Goal: Contribute content

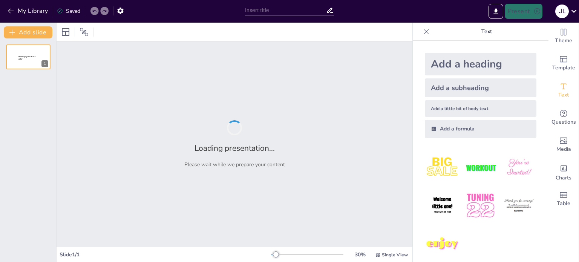
type input "New Sendsteps"
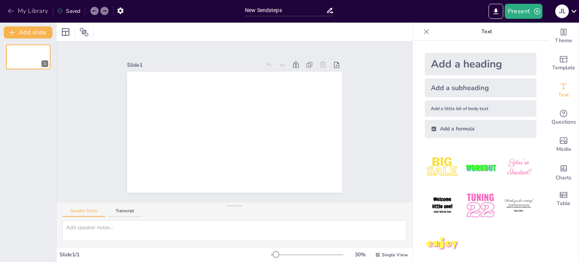
click at [8, 11] on icon "button" at bounding box center [11, 11] width 8 height 8
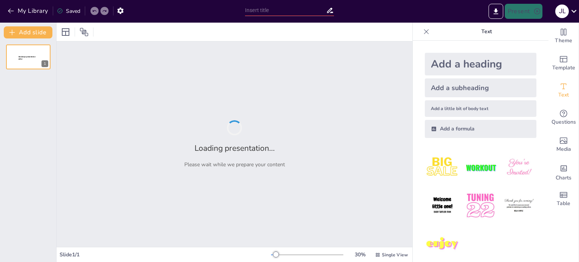
type input "LEYES Y NORMAS DE LA CONSTITUCION DEL PERU"
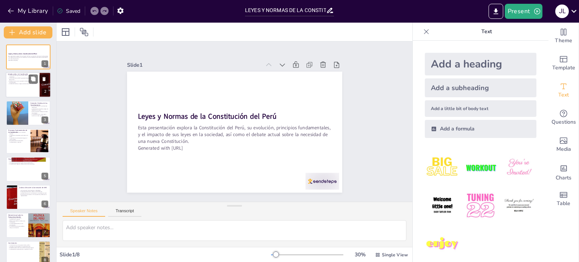
click at [30, 92] on div at bounding box center [28, 85] width 45 height 26
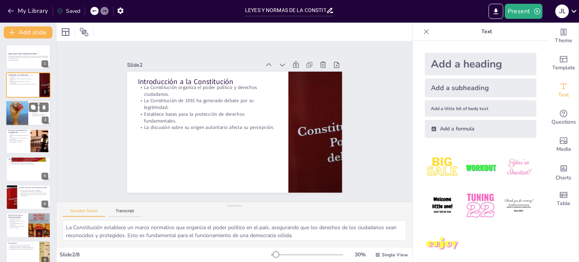
click at [23, 121] on div at bounding box center [17, 113] width 23 height 34
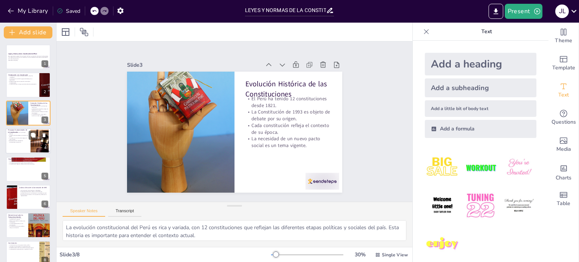
click at [14, 152] on div at bounding box center [28, 141] width 45 height 26
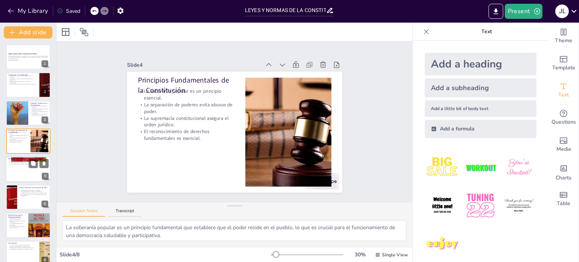
click at [14, 162] on p "Las leyes presupuestales regulan el gasto del Estado." at bounding box center [28, 163] width 41 height 2
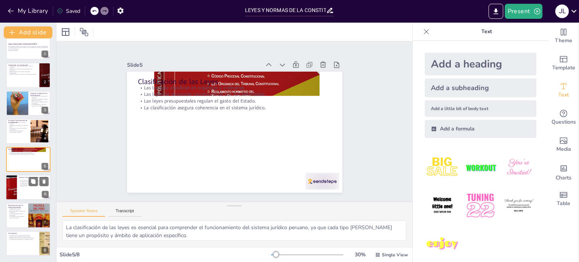
click at [15, 190] on div at bounding box center [11, 188] width 38 height 26
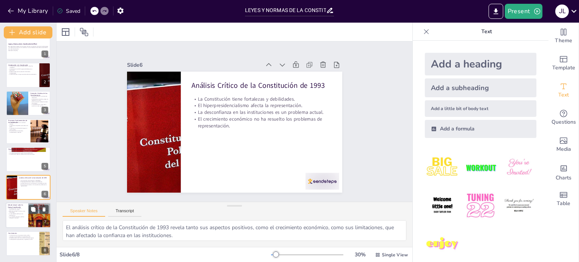
click at [11, 203] on div "Debate Actual sobre la Nueva Constitución El debate sobre una nueva Constitució…" at bounding box center [28, 216] width 45 height 26
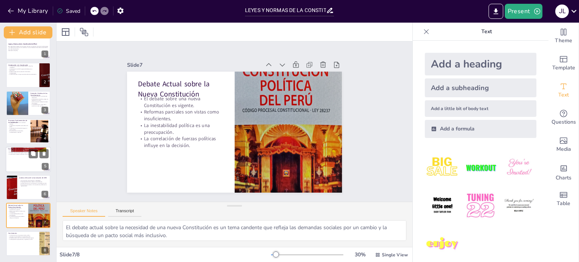
scroll to position [9, 0]
click at [26, 241] on div at bounding box center [28, 244] width 45 height 26
type textarea "La Constitución es la base del orden jurídico en el [GEOGRAPHIC_DATA], aseguran…"
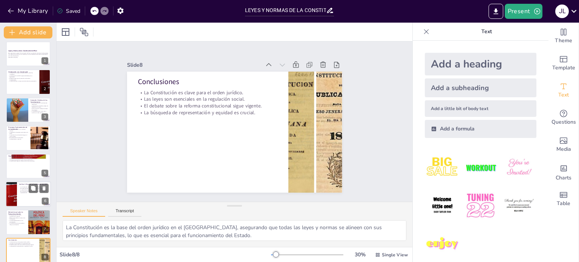
scroll to position [0, 0]
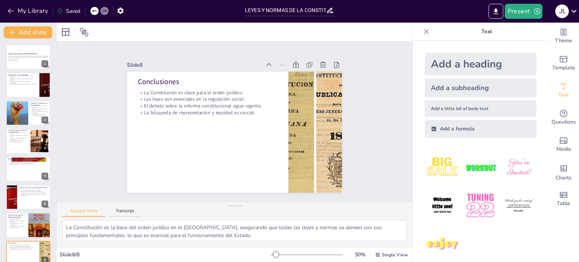
click at [423, 31] on icon at bounding box center [427, 32] width 8 height 8
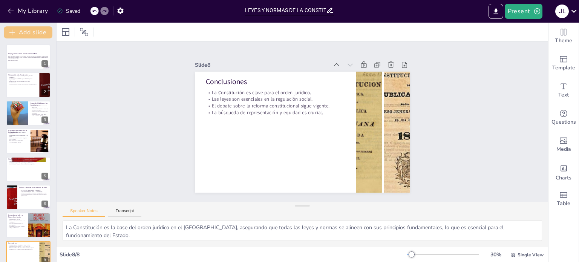
click at [14, 32] on icon "button" at bounding box center [12, 33] width 6 height 6
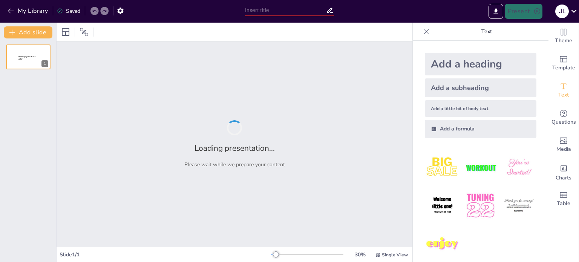
type input "LEYES Y NORMAS DE LA CONSTITUCION DEL PERU"
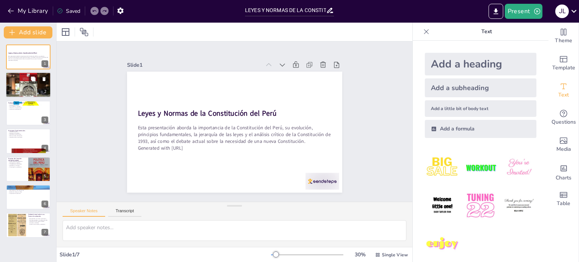
click at [34, 90] on div at bounding box center [28, 85] width 45 height 27
type textarea "La Constitución establece las bases sobre las cuales se organiza el poder en el…"
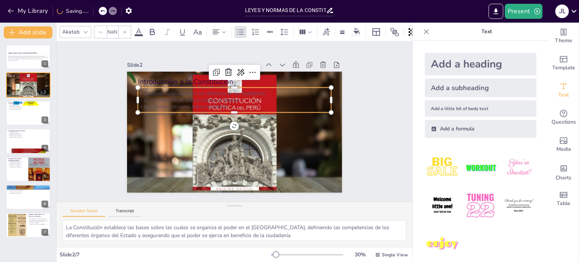
type input "32"
click at [174, 105] on p "La Constitución como marco normativo" at bounding box center [239, 107] width 186 height 66
click at [28, 132] on p "Separación de poderes" at bounding box center [28, 133] width 41 height 2
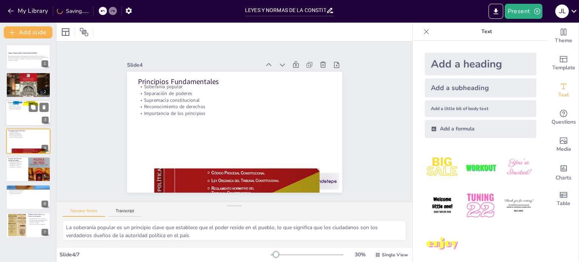
click at [19, 113] on div at bounding box center [28, 113] width 45 height 26
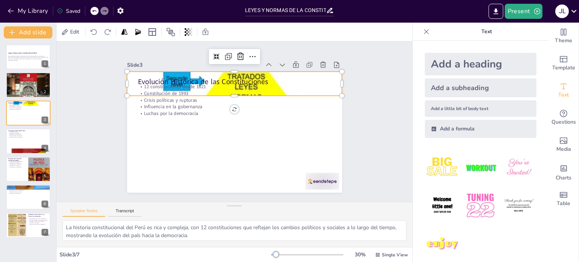
click at [264, 72] on div at bounding box center [246, 85] width 254 height 220
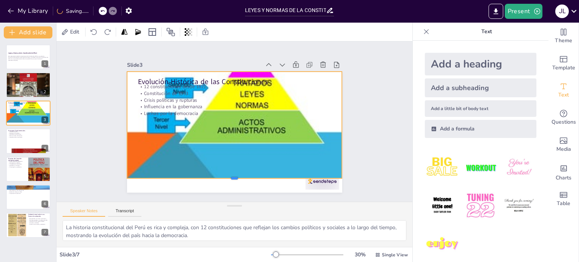
drag, startPoint x: 230, startPoint y: 93, endPoint x: 229, endPoint y: 176, distance: 82.6
click at [229, 176] on div at bounding box center [222, 180] width 212 height 51
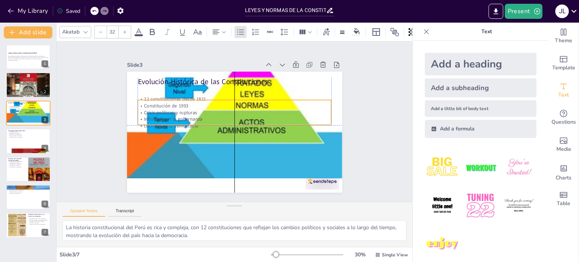
drag, startPoint x: 236, startPoint y: 106, endPoint x: 236, endPoint y: 118, distance: 11.3
click at [236, 118] on p "Influencia en la gobernanza" at bounding box center [235, 119] width 186 height 66
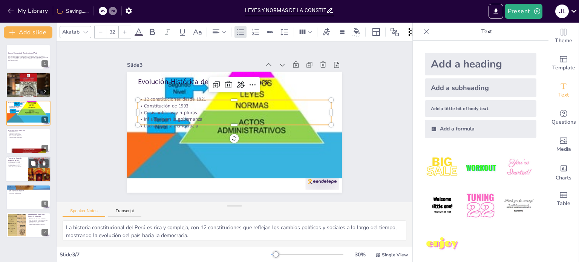
click at [32, 170] on div at bounding box center [39, 169] width 23 height 33
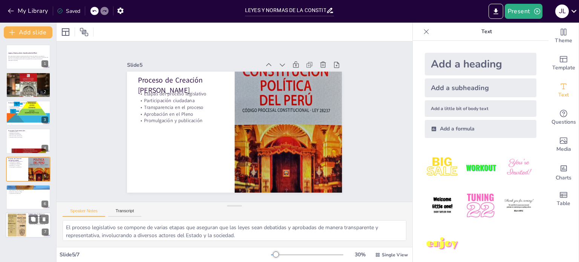
click at [26, 213] on div at bounding box center [28, 226] width 45 height 26
type textarea "La necesidad de una nueva Constitución ha cobrado relevancia en el debate públi…"
